Goal: Obtain resource: Download file/media

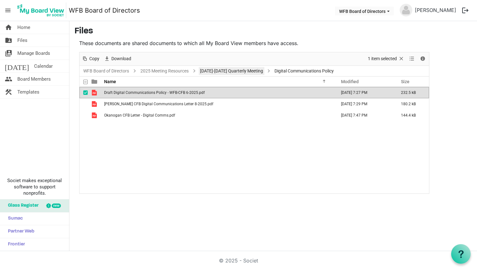
click at [238, 72] on link "[DATE]-[DATE] Quarterly Meeting" at bounding box center [232, 71] width 66 height 8
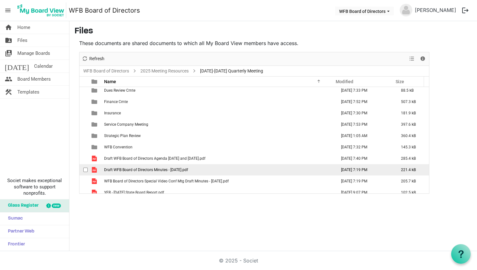
scroll to position [18, 0]
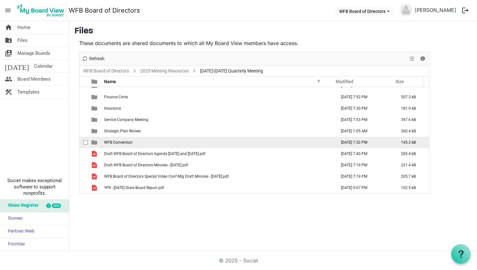
click at [125, 144] on span "WFB Convention" at bounding box center [118, 142] width 28 height 4
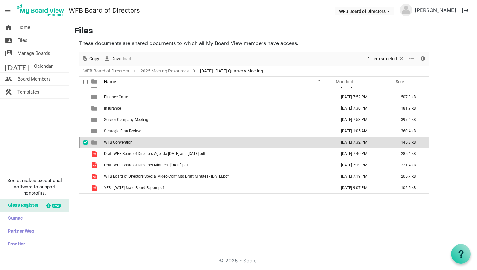
click at [125, 144] on span "WFB Convention" at bounding box center [118, 142] width 28 height 4
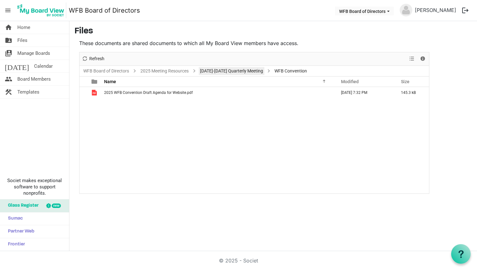
click at [224, 68] on link "[DATE]-[DATE] Quarterly Meeting" at bounding box center [232, 71] width 66 height 8
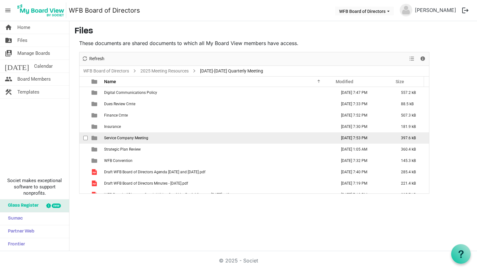
click at [125, 136] on span "Service Company Meeting" at bounding box center [126, 138] width 44 height 4
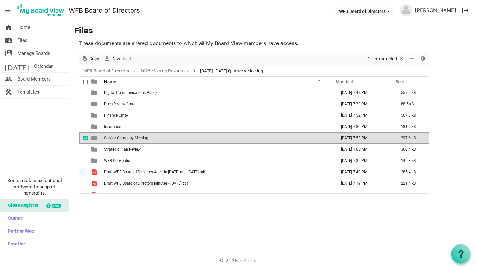
click at [125, 136] on span "Service Company Meeting" at bounding box center [126, 138] width 44 height 4
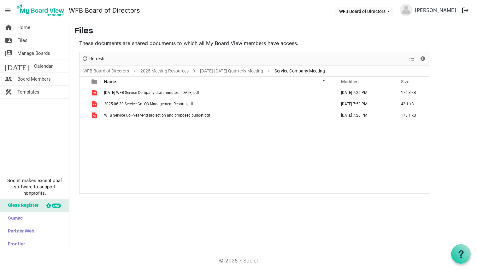
click at [134, 159] on div "[DATE] WFB Service Company draft minutes - [DATE].pdf [DATE] 7:26 PM 176.3 kB 2…" at bounding box center [254, 140] width 350 height 107
click at [234, 71] on link "[DATE]-[DATE] Quarterly Meeting" at bounding box center [232, 71] width 66 height 8
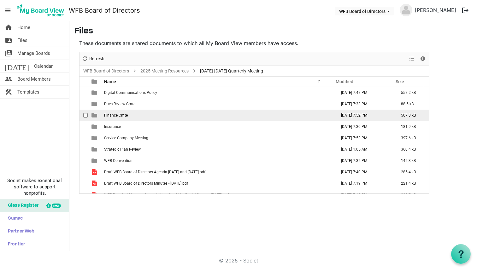
click at [123, 113] on span "Finance Cmte" at bounding box center [116, 115] width 24 height 4
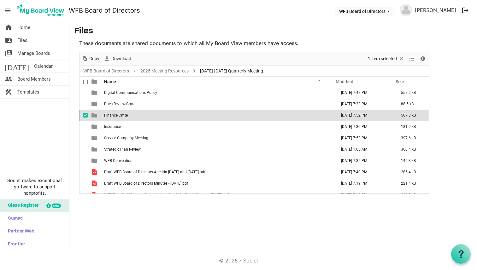
click at [123, 113] on span "Finance Cmte" at bounding box center [116, 115] width 24 height 4
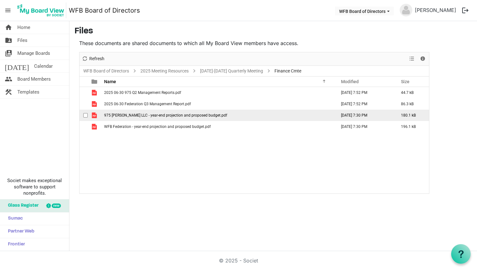
click at [146, 115] on span "975 [PERSON_NAME] LLC - year-end projection and proposed budget.pdf" at bounding box center [165, 115] width 123 height 4
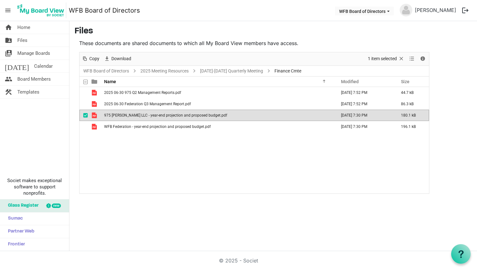
click at [85, 115] on span "checkbox" at bounding box center [85, 115] width 4 height 4
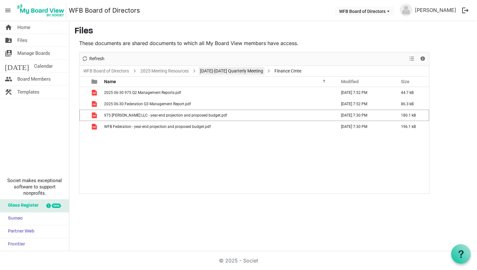
click at [224, 72] on link "[DATE]-[DATE] Quarterly Meeting" at bounding box center [232, 71] width 66 height 8
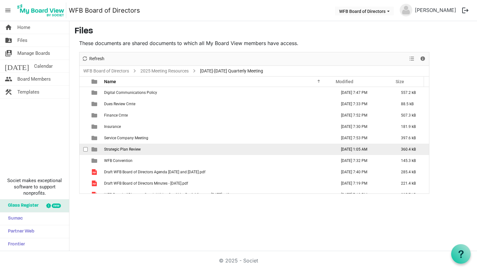
scroll to position [18, 0]
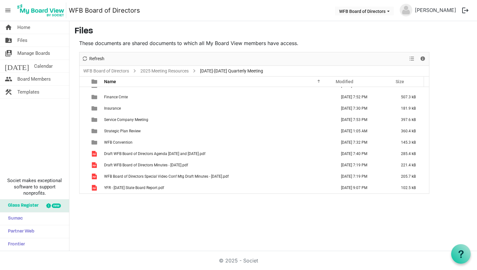
click at [465, 11] on button "logout" at bounding box center [465, 10] width 13 height 13
